Goal: Information Seeking & Learning: Learn about a topic

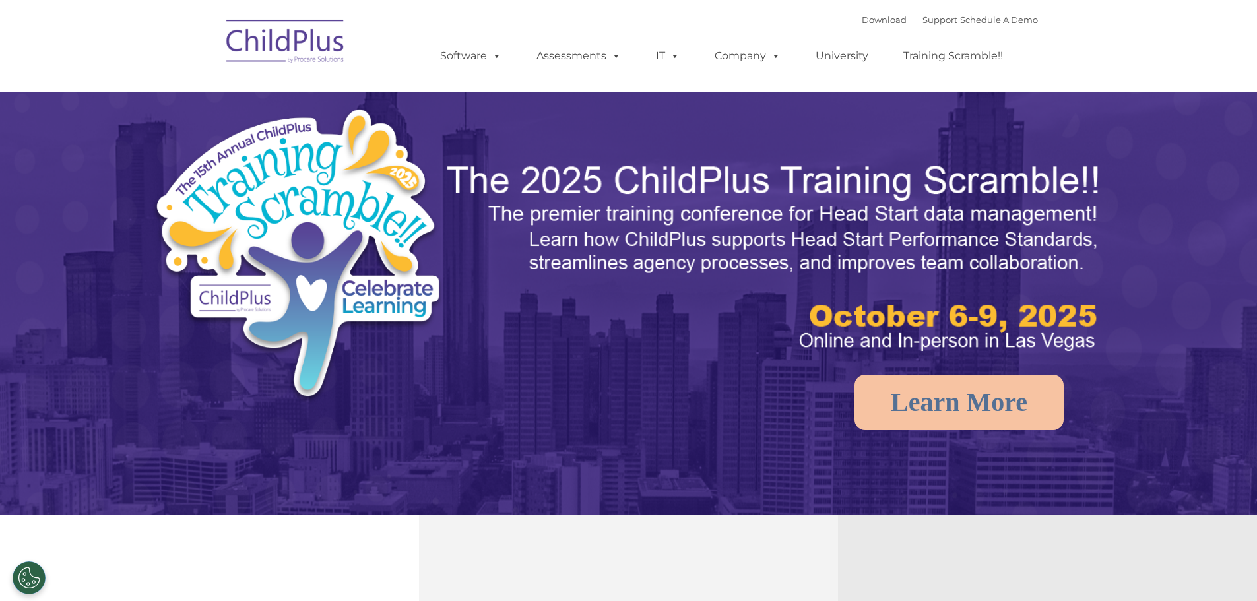
select select "MEDIUM"
click at [926, 19] on link "Support" at bounding box center [940, 20] width 35 height 11
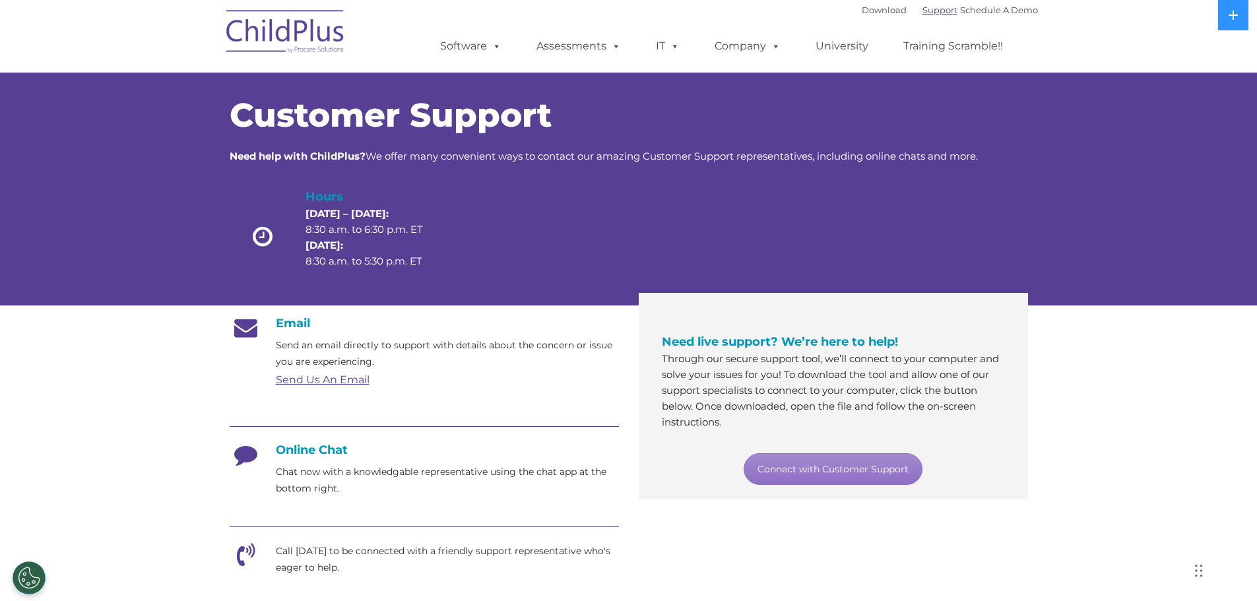
click at [923, 11] on link "Support" at bounding box center [940, 10] width 35 height 11
